Goal: Task Accomplishment & Management: Complete application form

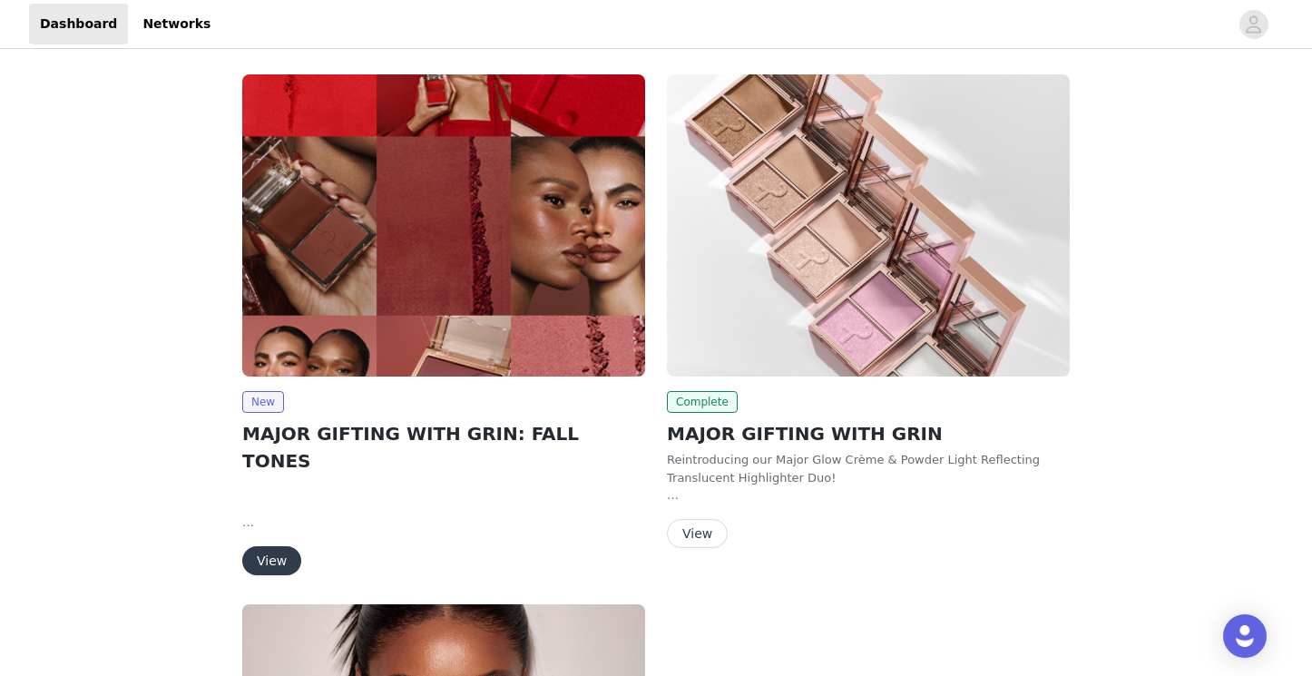
click at [271, 546] on button "View" at bounding box center [271, 560] width 59 height 29
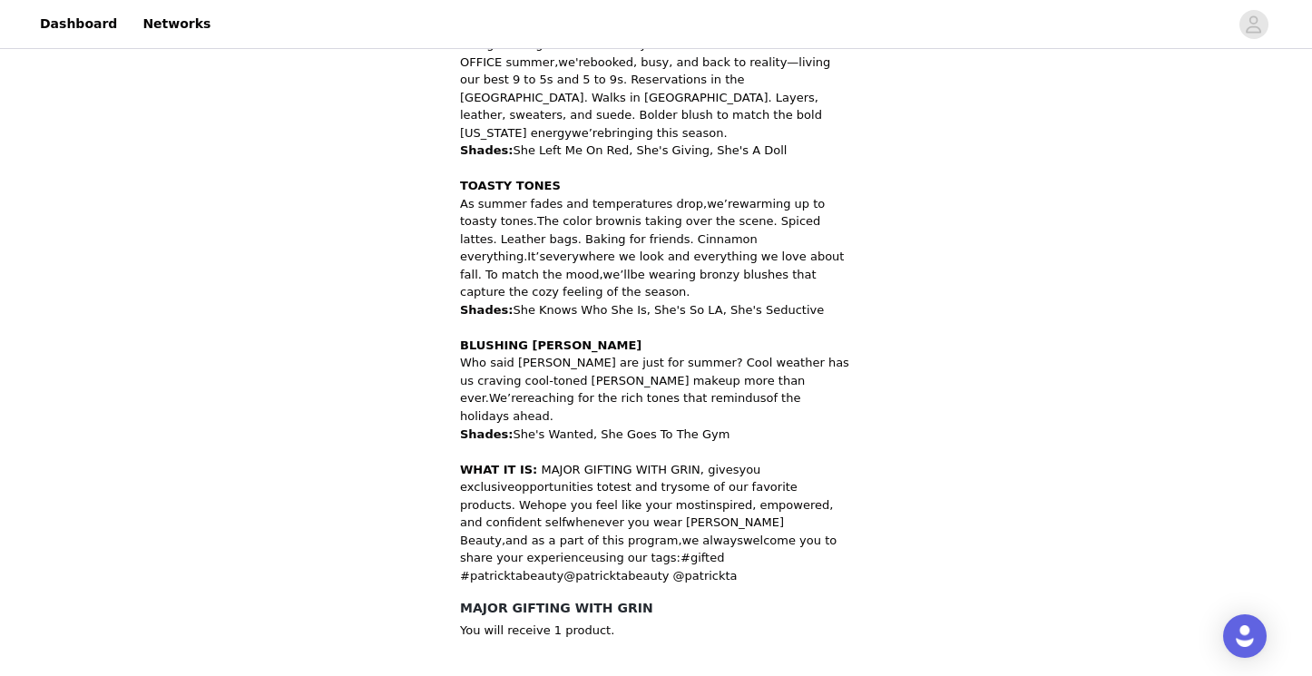
scroll to position [946, 0]
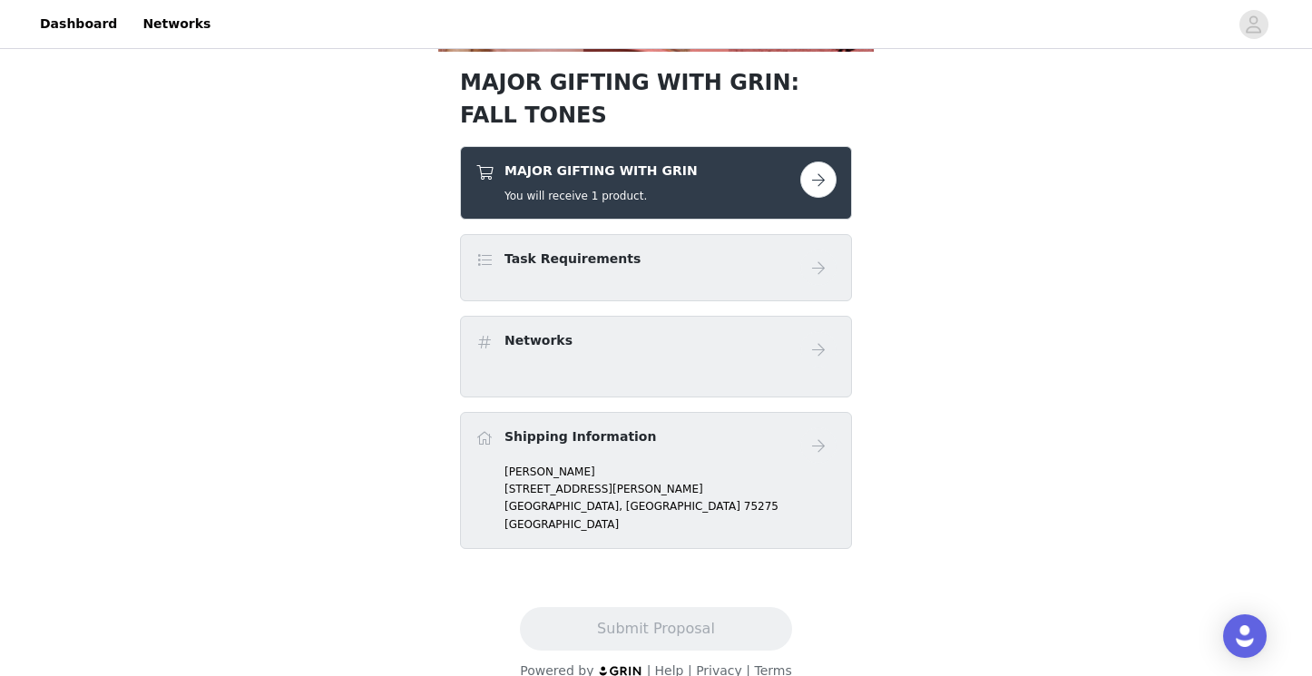
scroll to position [600, 0]
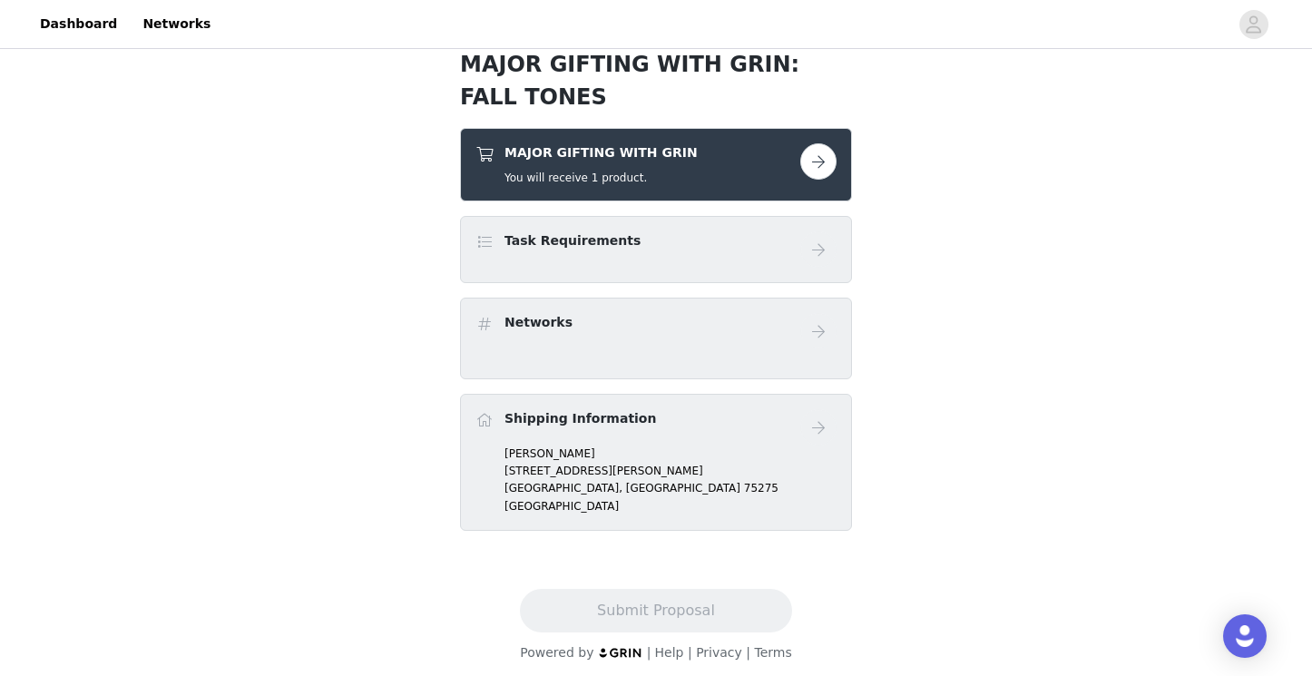
click at [804, 164] on button "button" at bounding box center [819, 161] width 36 height 36
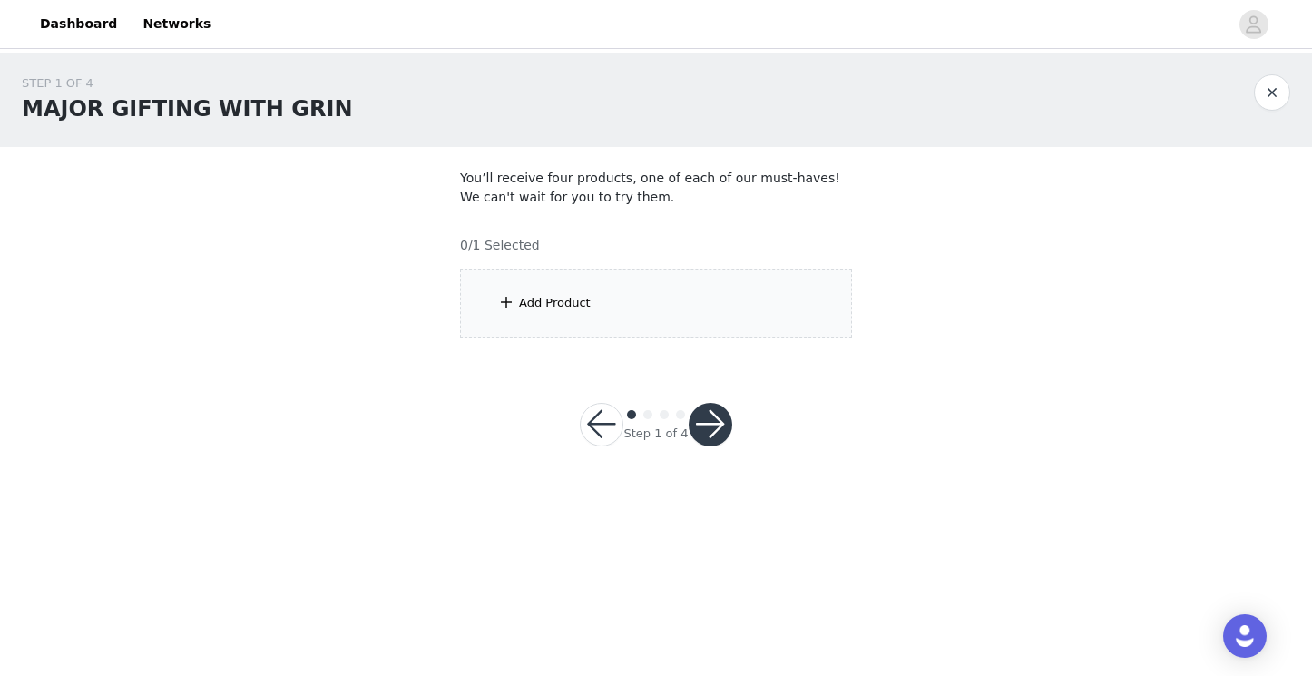
click at [704, 289] on div "Add Product" at bounding box center [656, 304] width 392 height 68
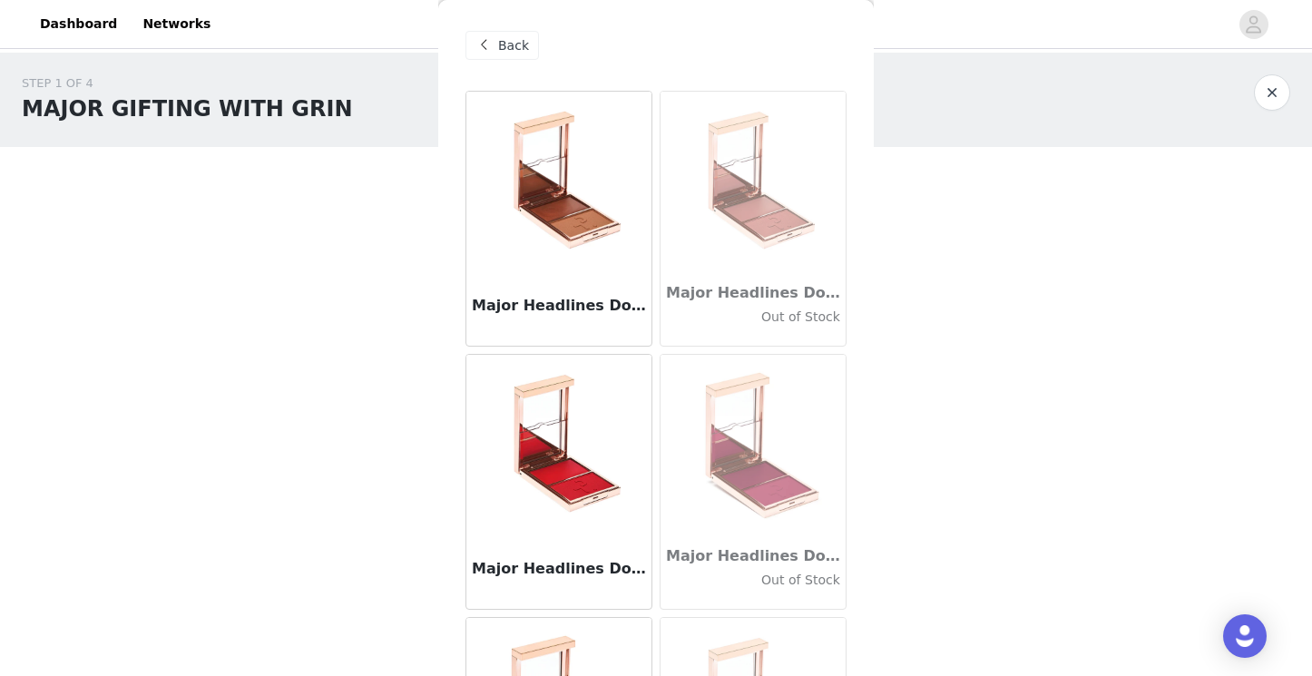
click at [791, 184] on img at bounding box center [754, 183] width 182 height 182
click at [762, 289] on h3 "Major Headlines Double-Take Crème & Powder Blush Duo - She's Seductive" at bounding box center [753, 293] width 174 height 22
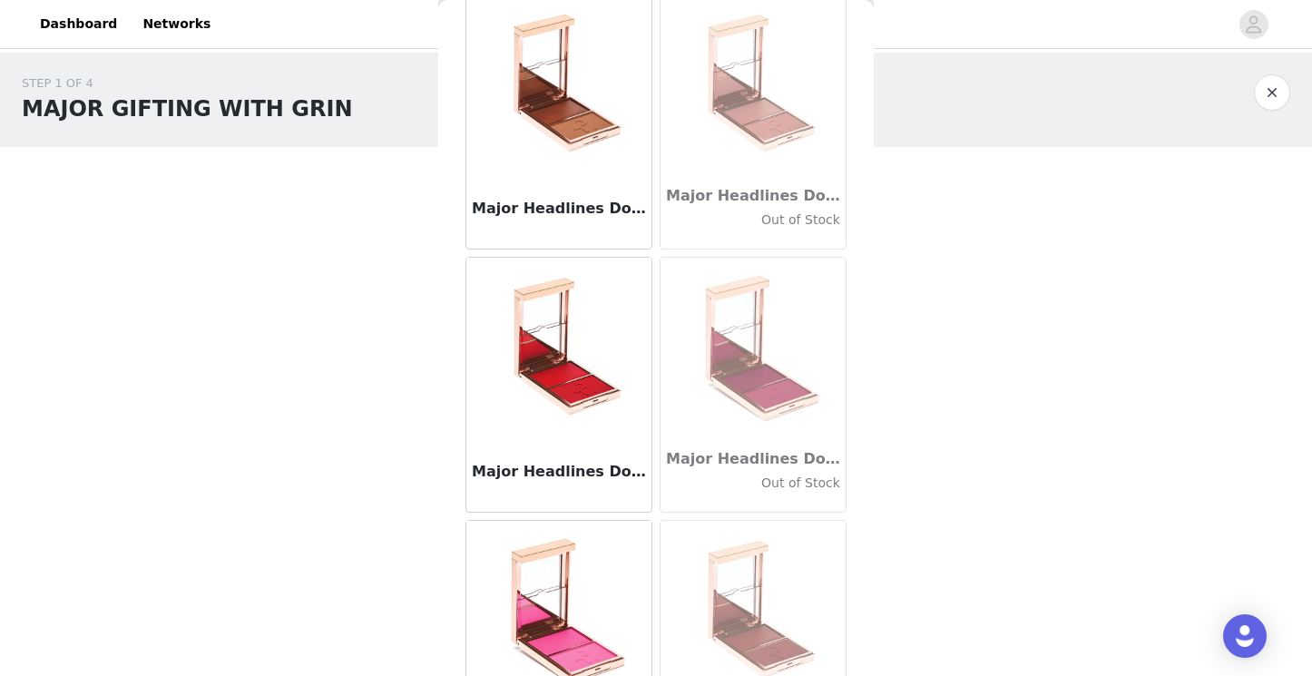
scroll to position [94, 0]
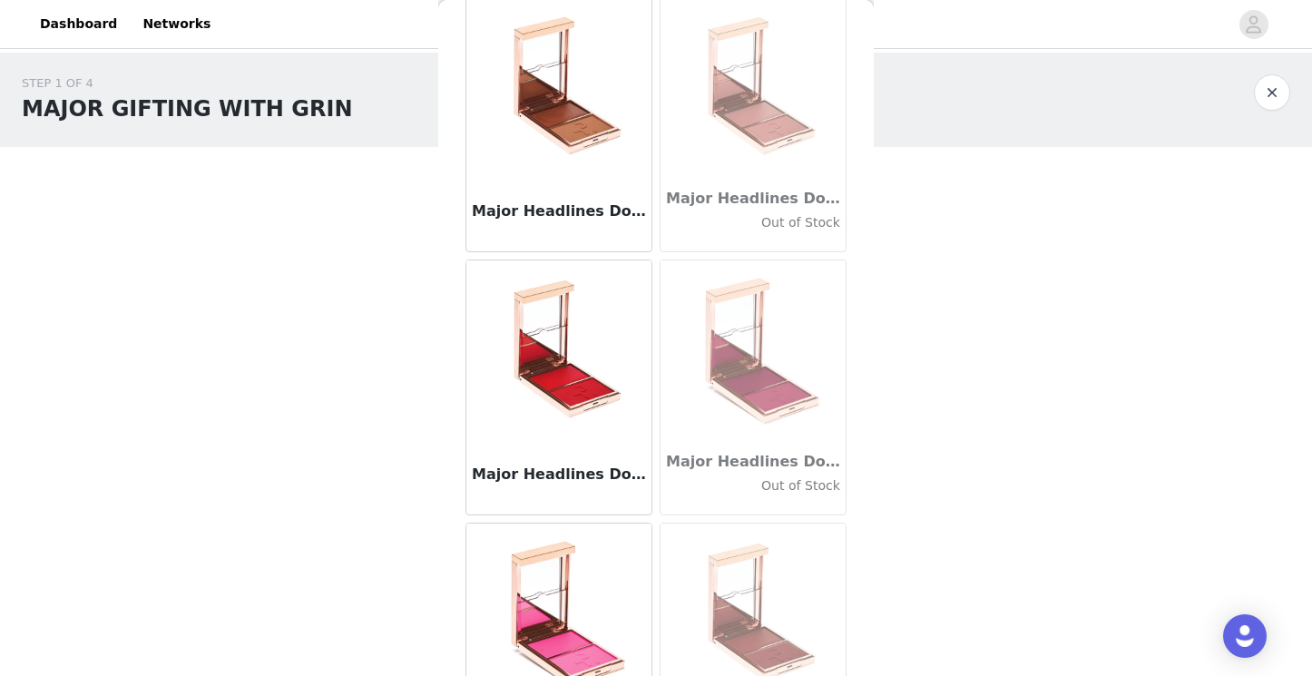
click at [767, 134] on img at bounding box center [754, 88] width 182 height 182
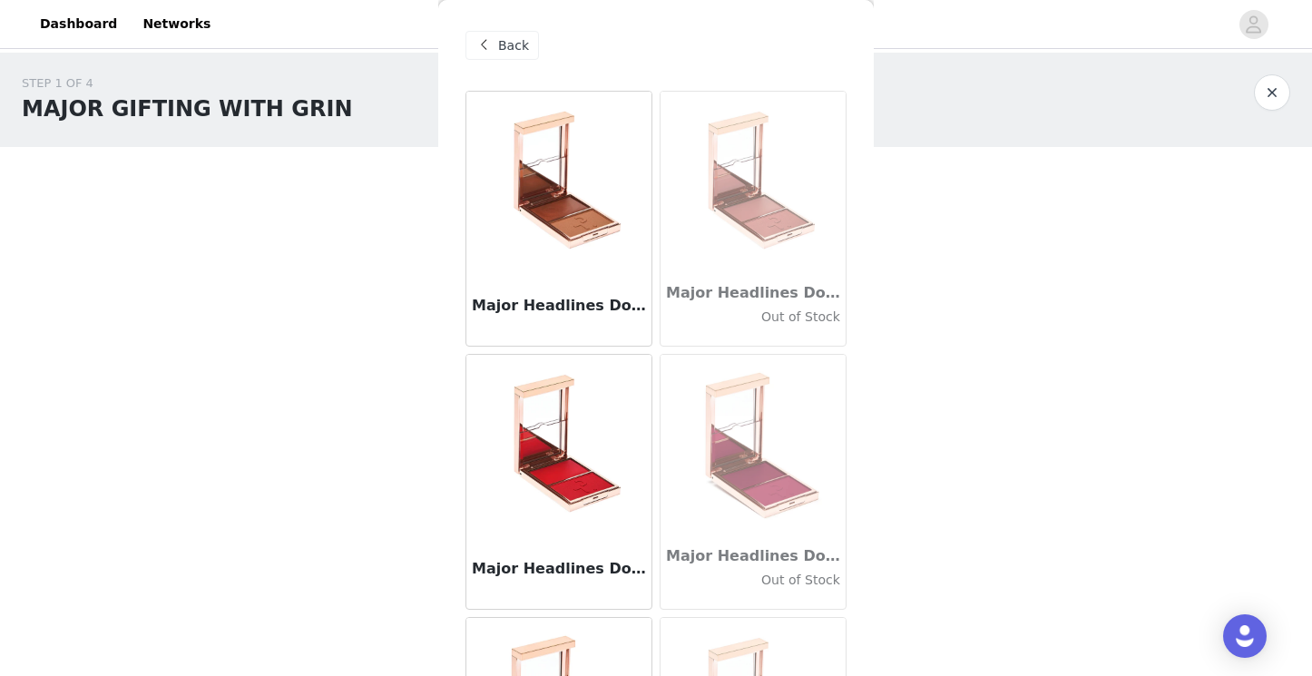
scroll to position [0, 0]
click at [545, 264] on img at bounding box center [559, 183] width 182 height 182
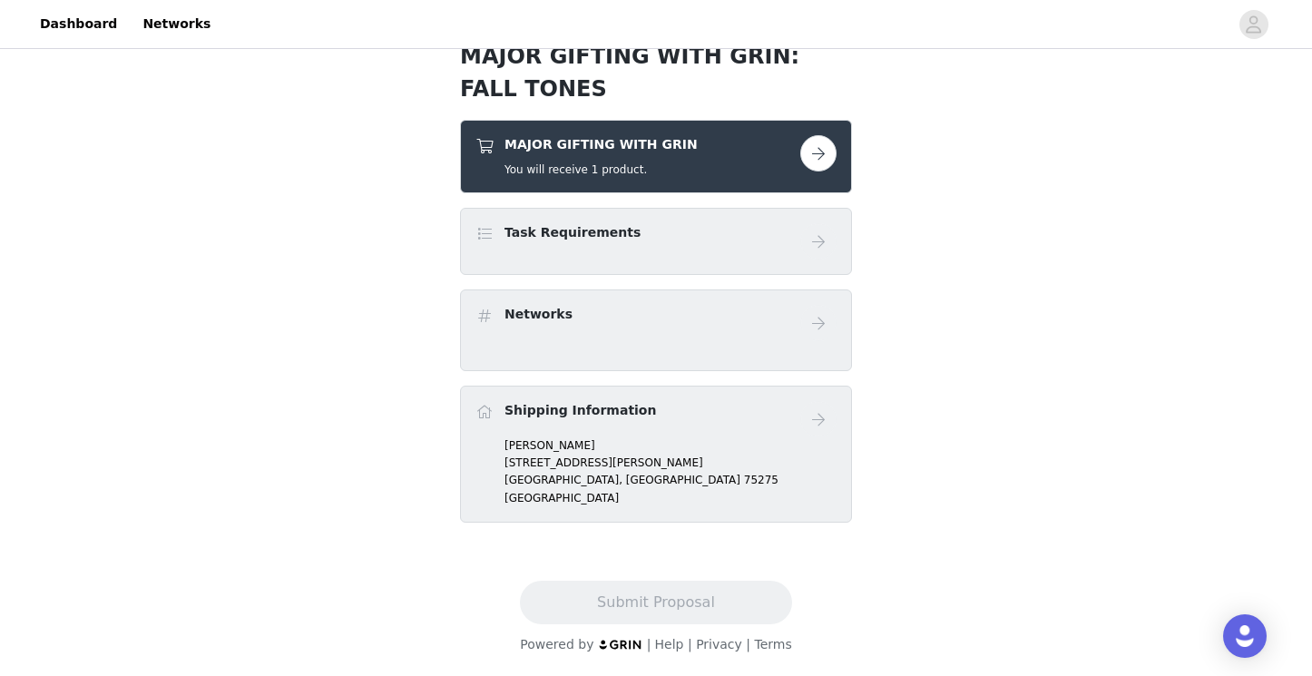
scroll to position [608, 0]
click at [618, 168] on h5 "You will receive 1 product." at bounding box center [601, 170] width 193 height 16
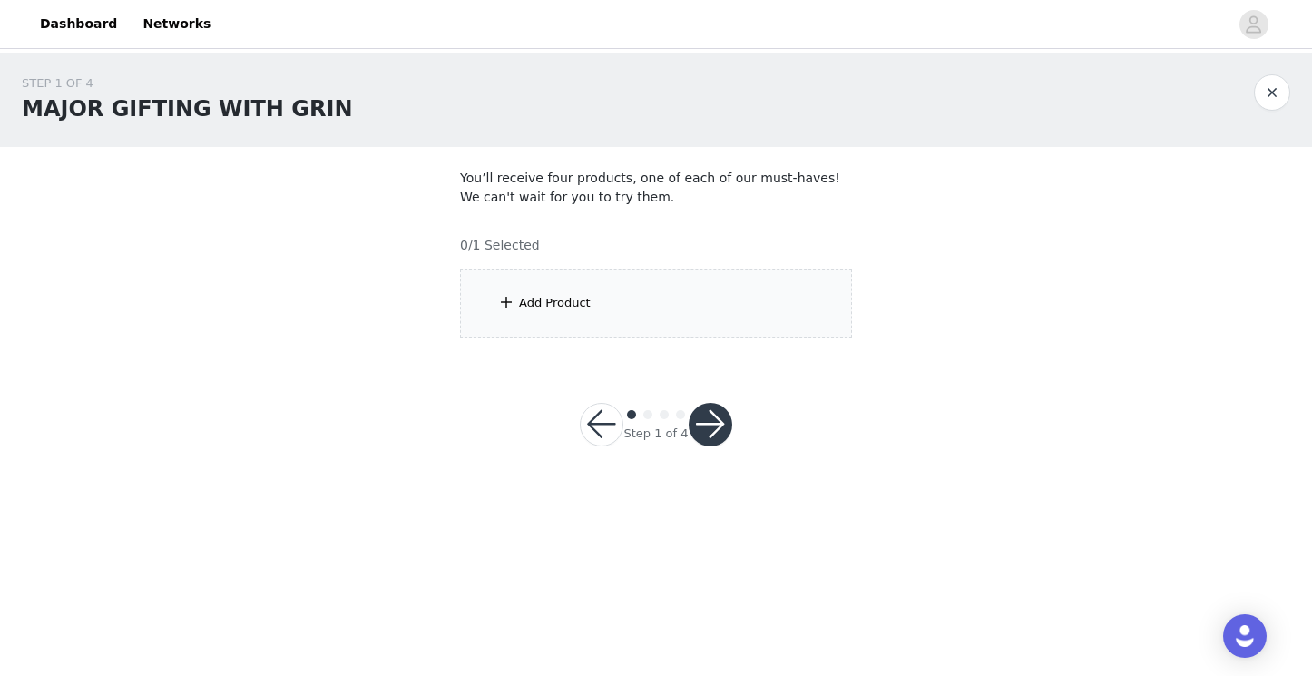
click at [728, 327] on div "Add Product" at bounding box center [656, 304] width 392 height 68
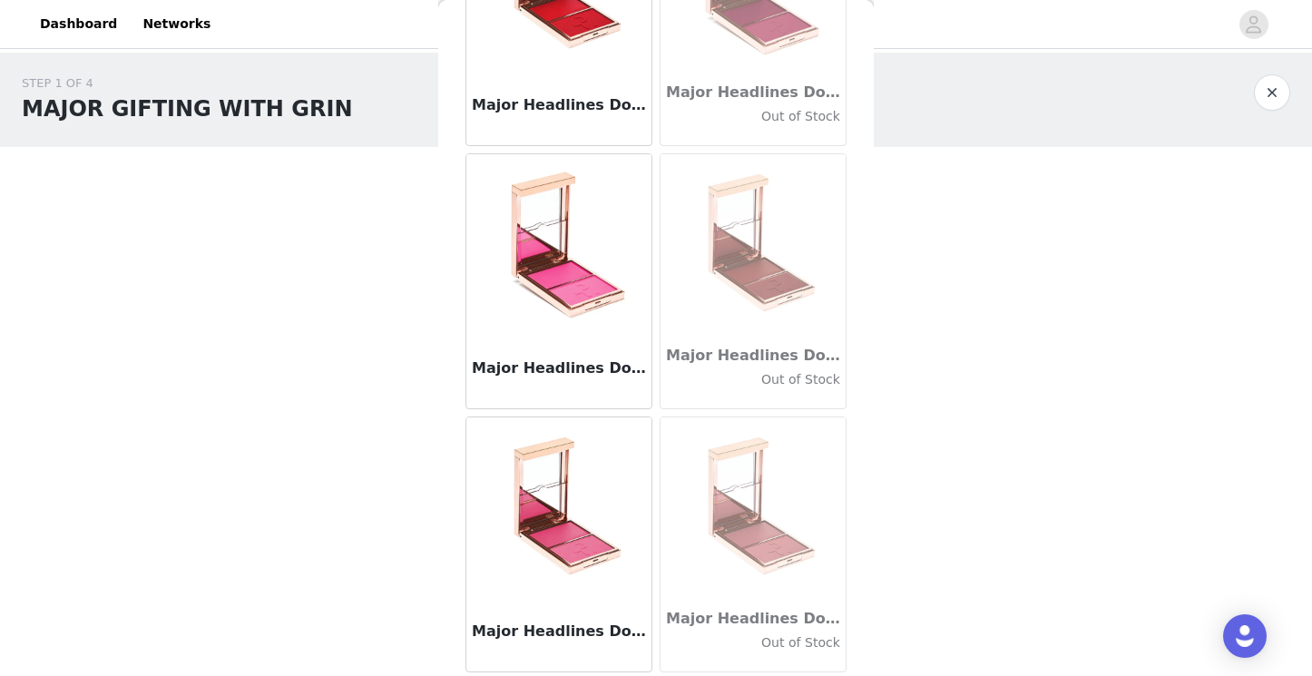
click at [523, 525] on img at bounding box center [559, 509] width 182 height 182
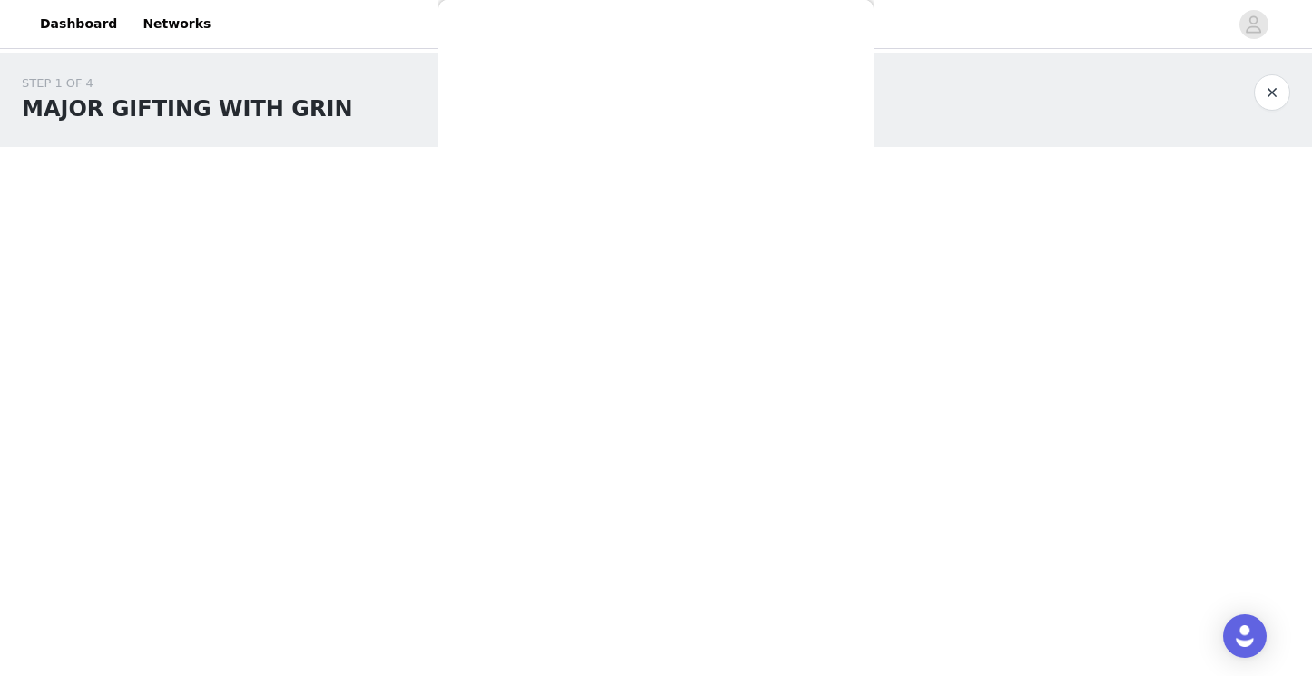
scroll to position [80, 0]
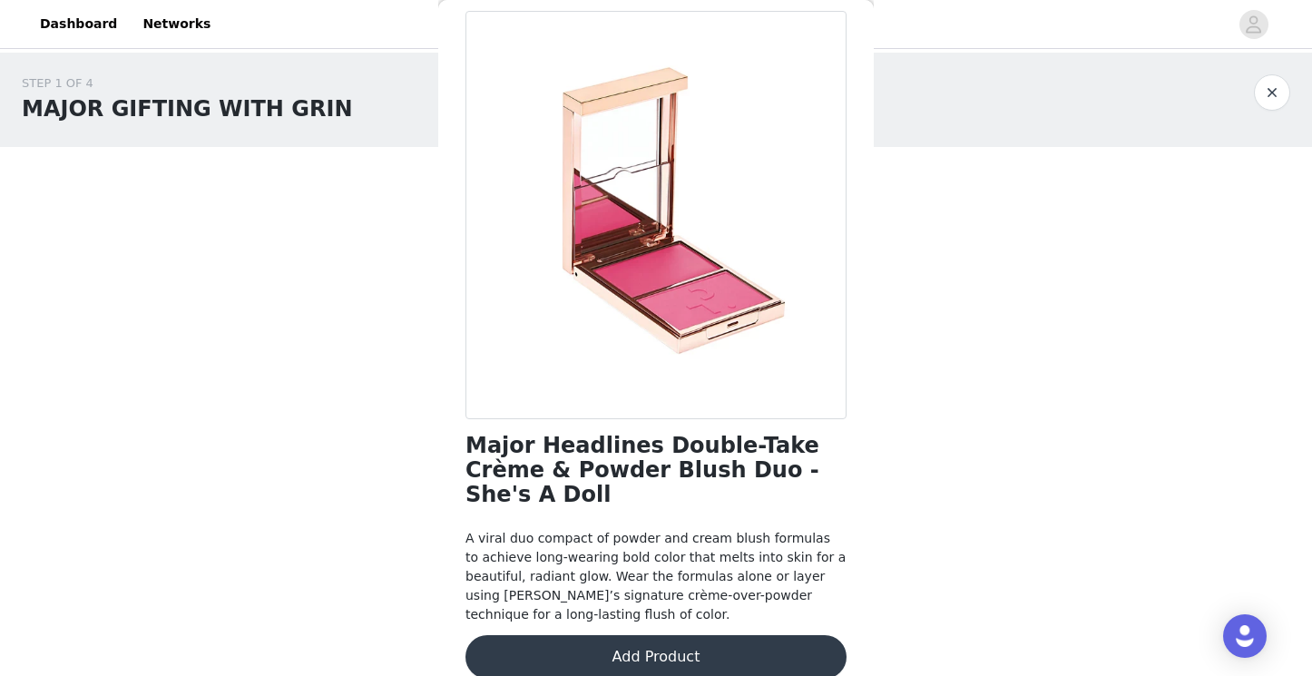
click at [644, 638] on button "Add Product" at bounding box center [656, 657] width 381 height 44
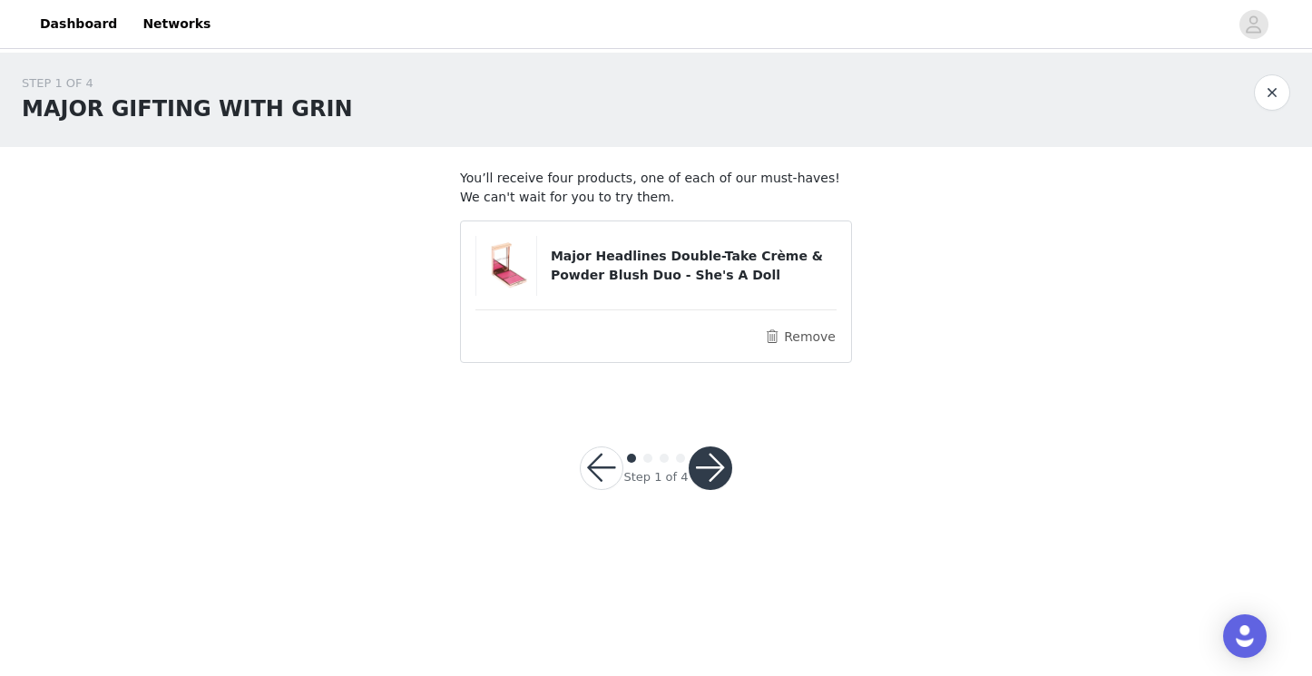
click at [720, 469] on button "button" at bounding box center [711, 469] width 44 height 44
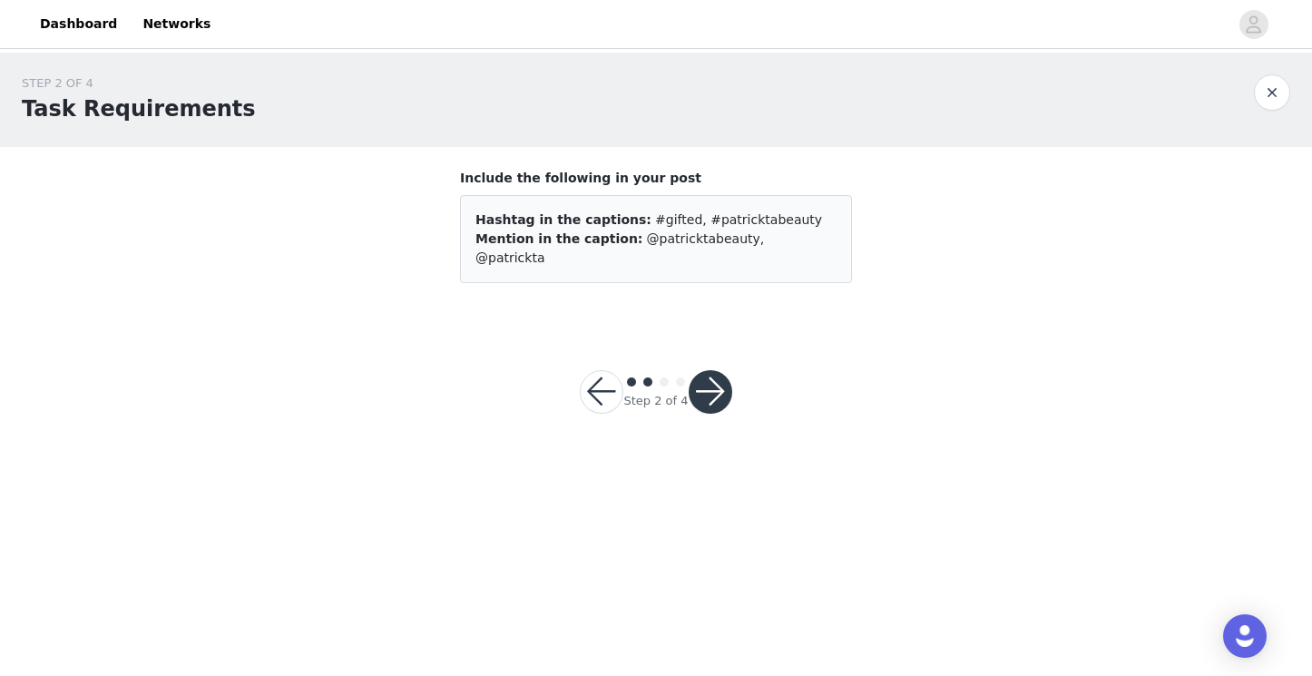
click at [714, 378] on button "button" at bounding box center [711, 392] width 44 height 44
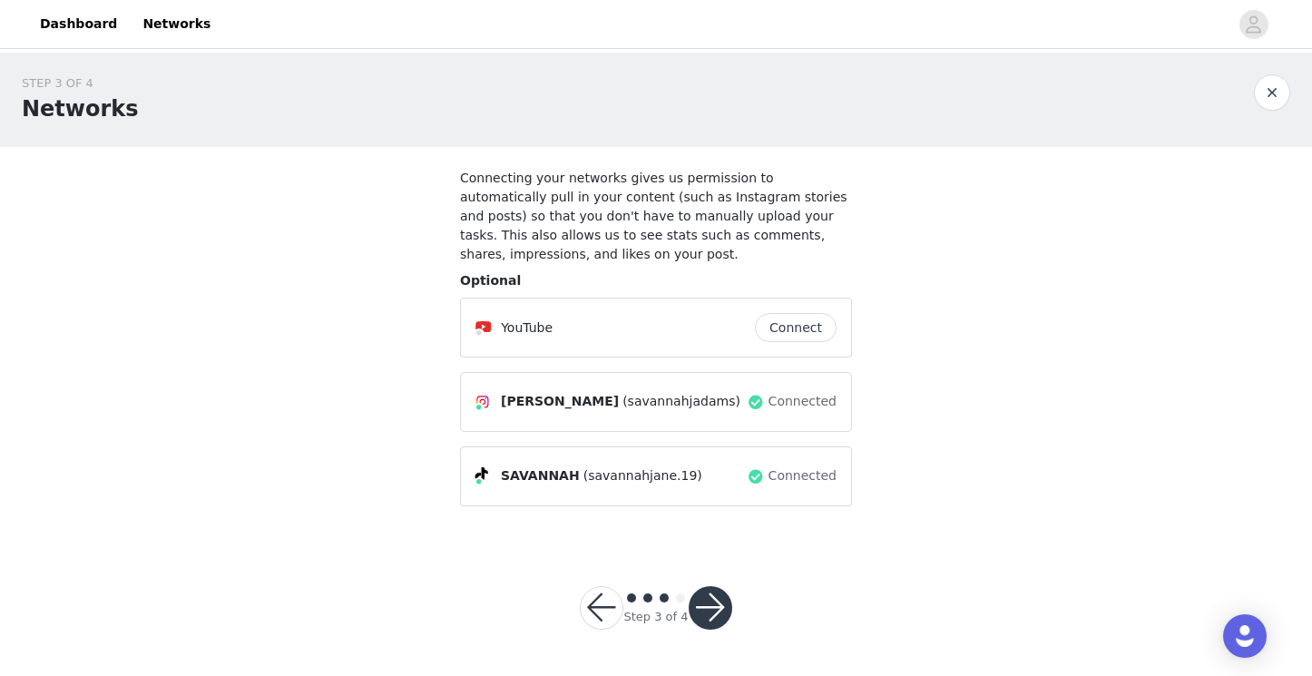
click at [713, 610] on button "button" at bounding box center [711, 608] width 44 height 44
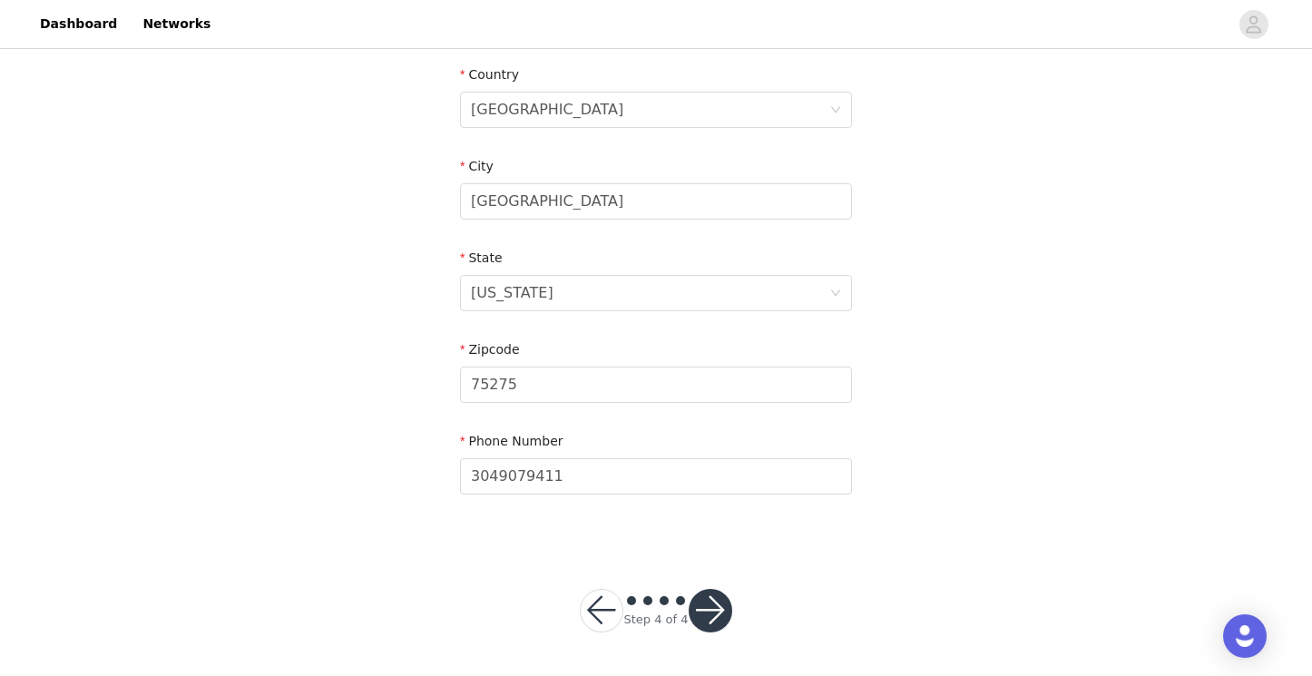
scroll to position [561, 0]
click at [715, 614] on button "button" at bounding box center [711, 612] width 44 height 44
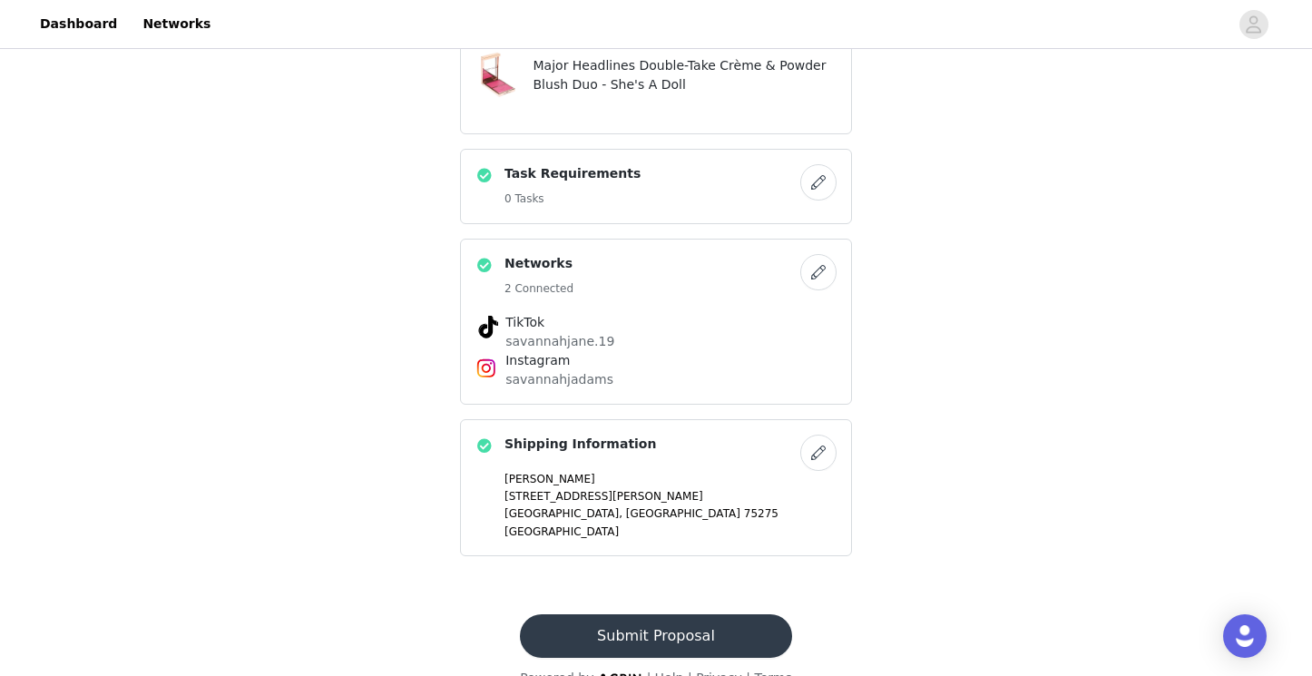
scroll to position [766, 1]
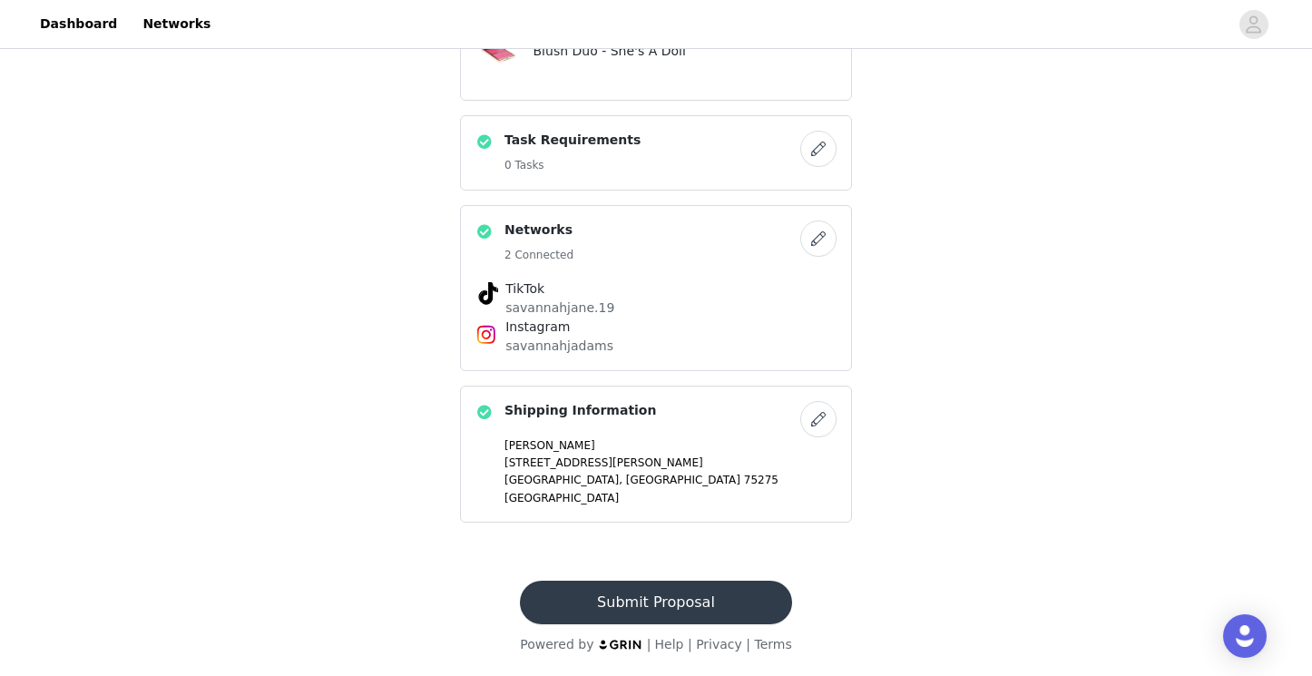
click at [740, 617] on button "Submit Proposal" at bounding box center [655, 603] width 271 height 44
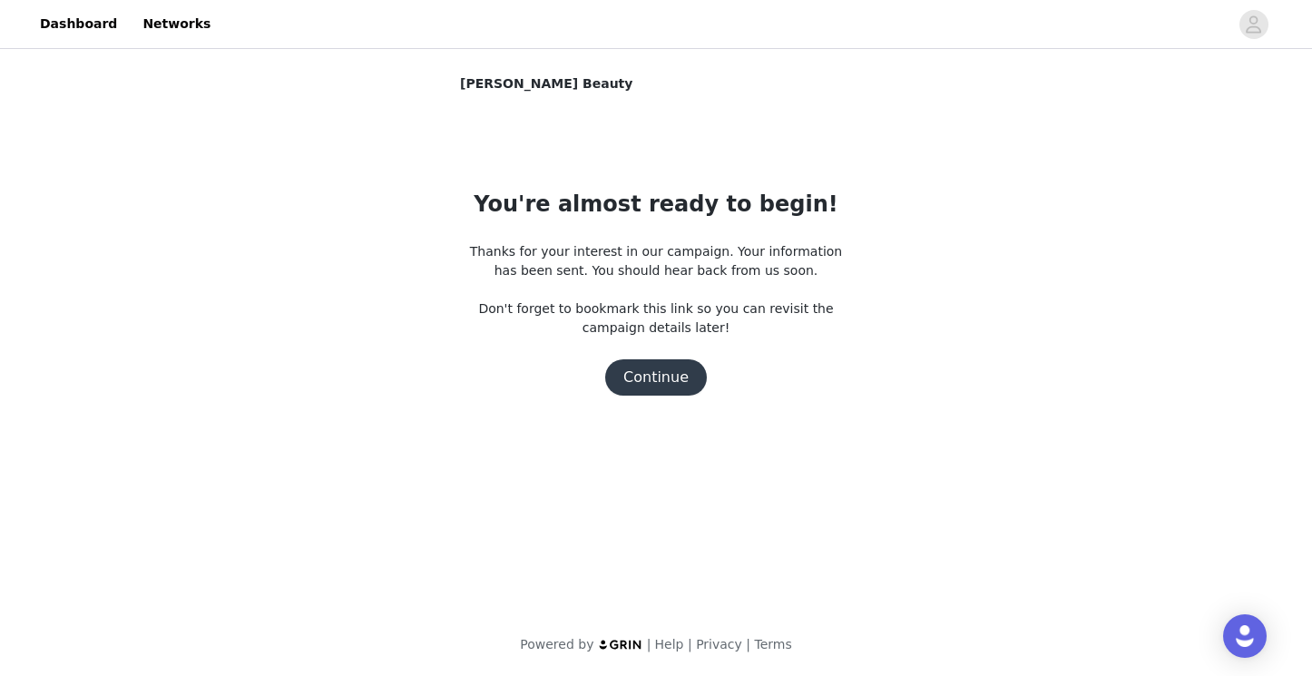
scroll to position [0, 0]
click at [667, 375] on button "Continue" at bounding box center [656, 377] width 102 height 36
